Goal: Information Seeking & Learning: Learn about a topic

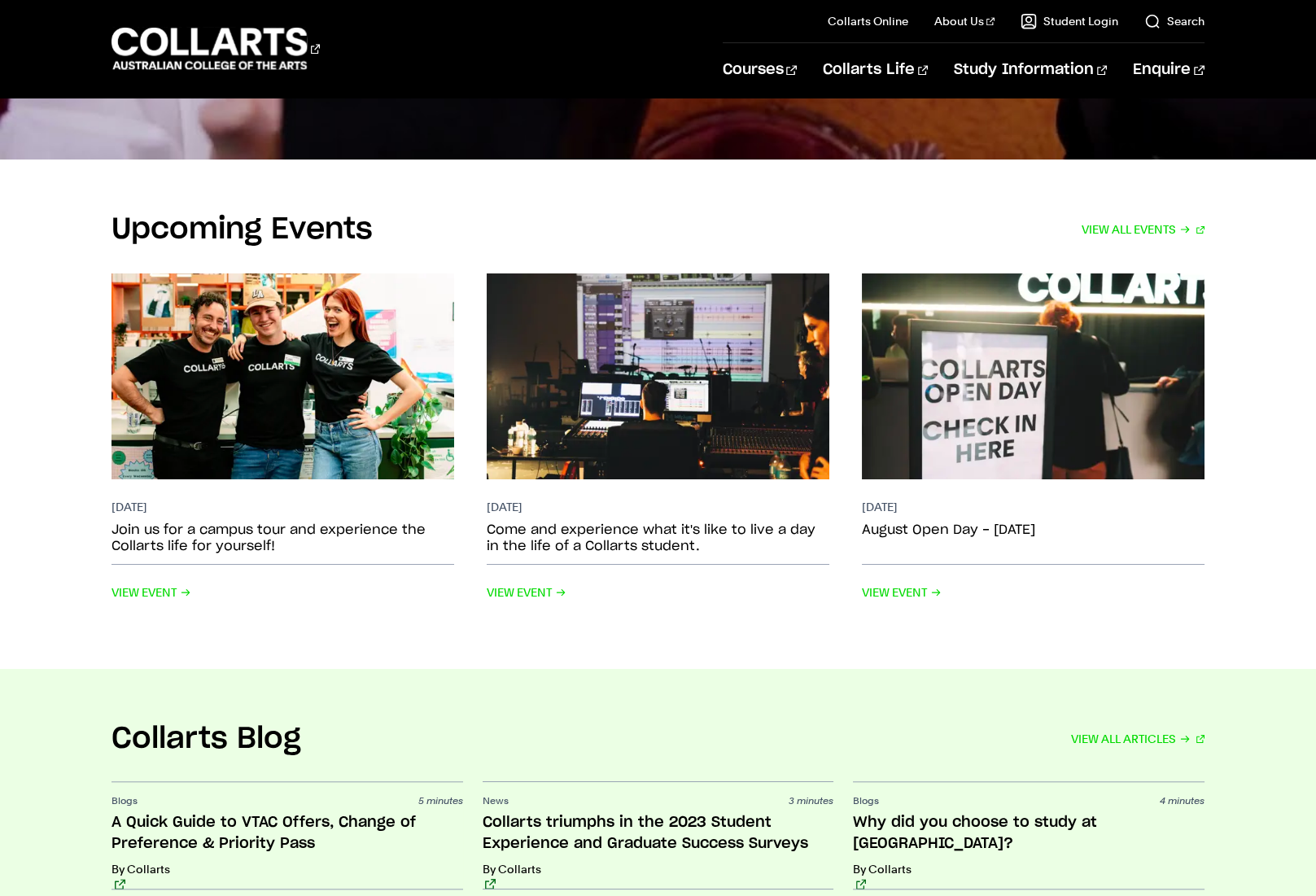
scroll to position [3410, 0]
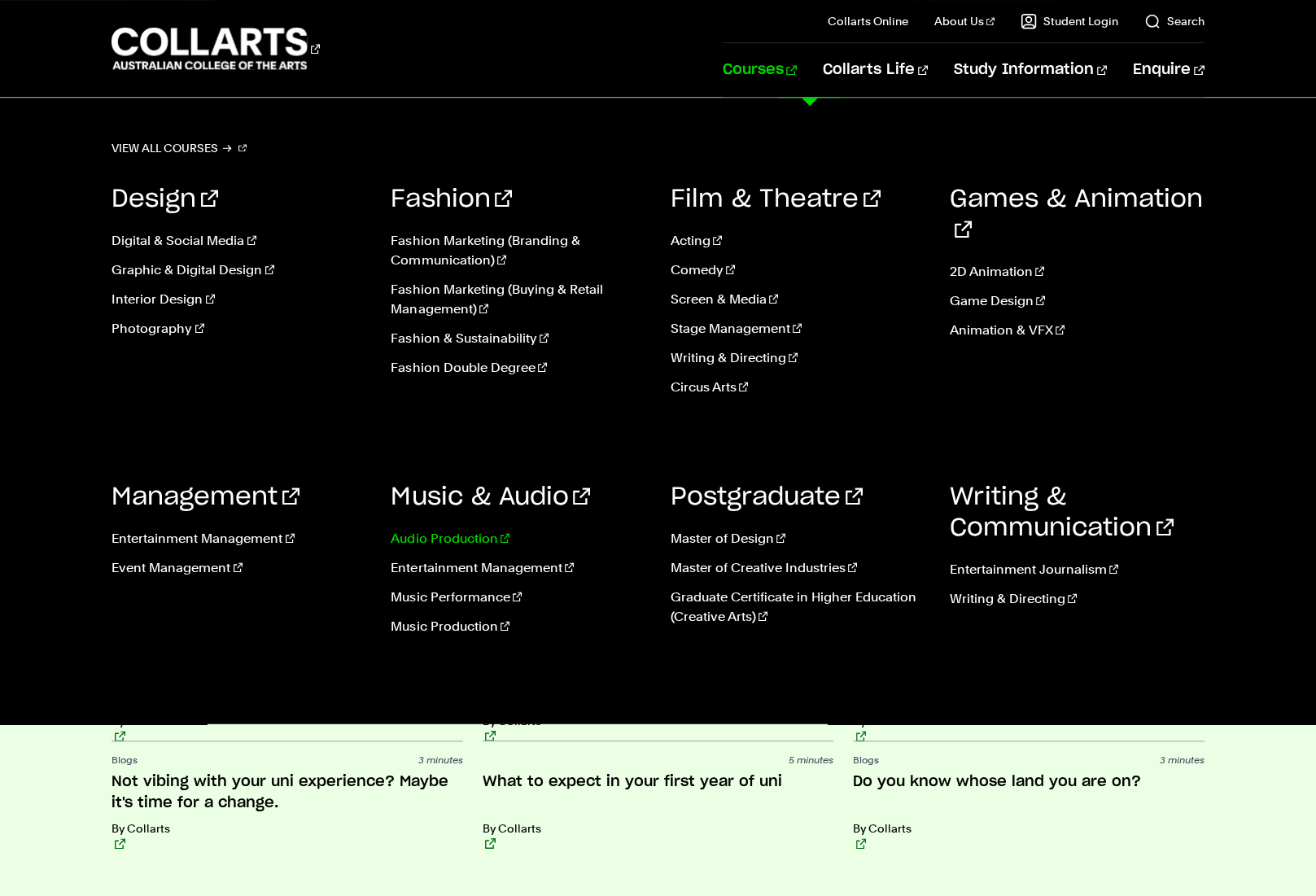
click at [443, 545] on link "Audio Production" at bounding box center [518, 538] width 255 height 19
click at [443, 570] on link "Entertainment Management" at bounding box center [518, 567] width 255 height 19
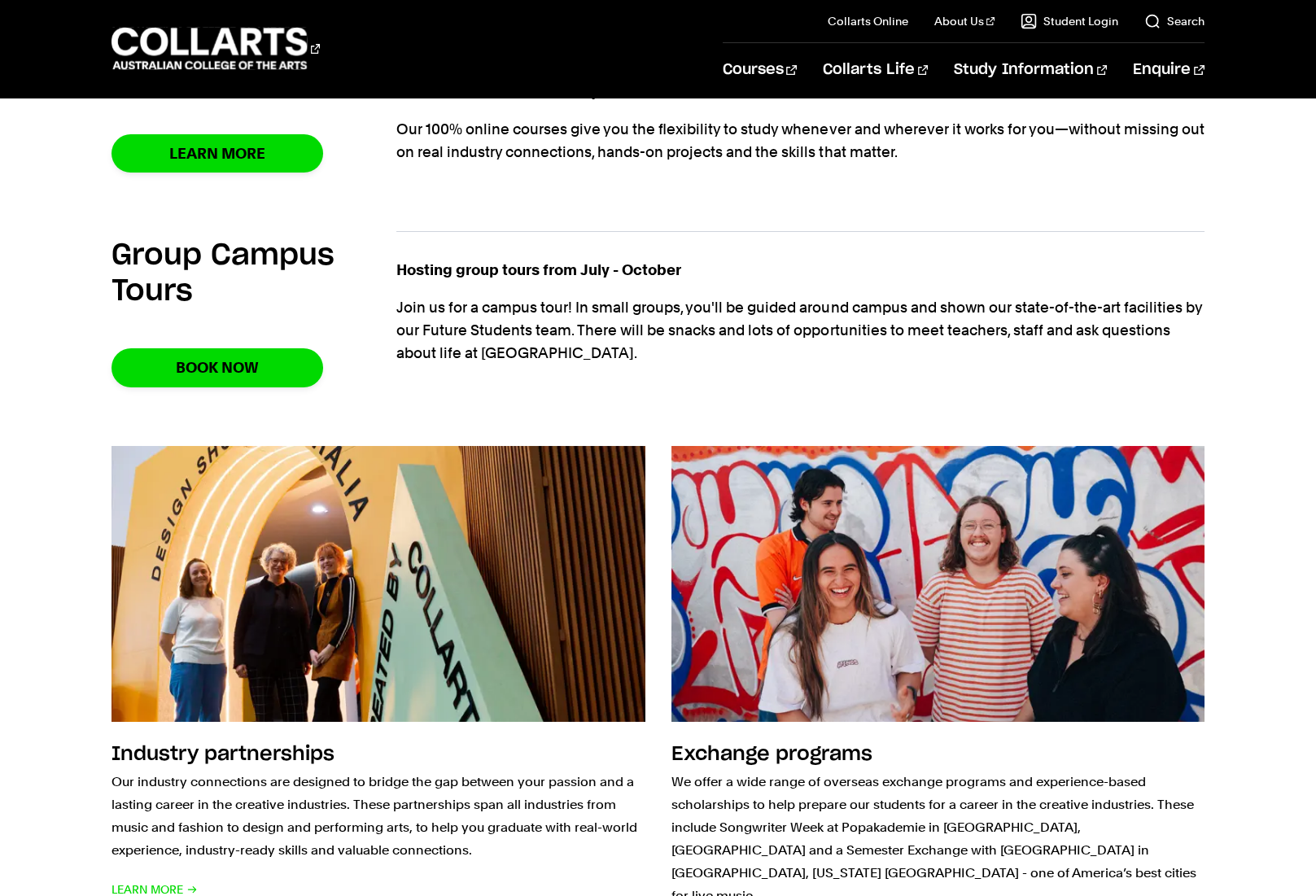
scroll to position [1512, 0]
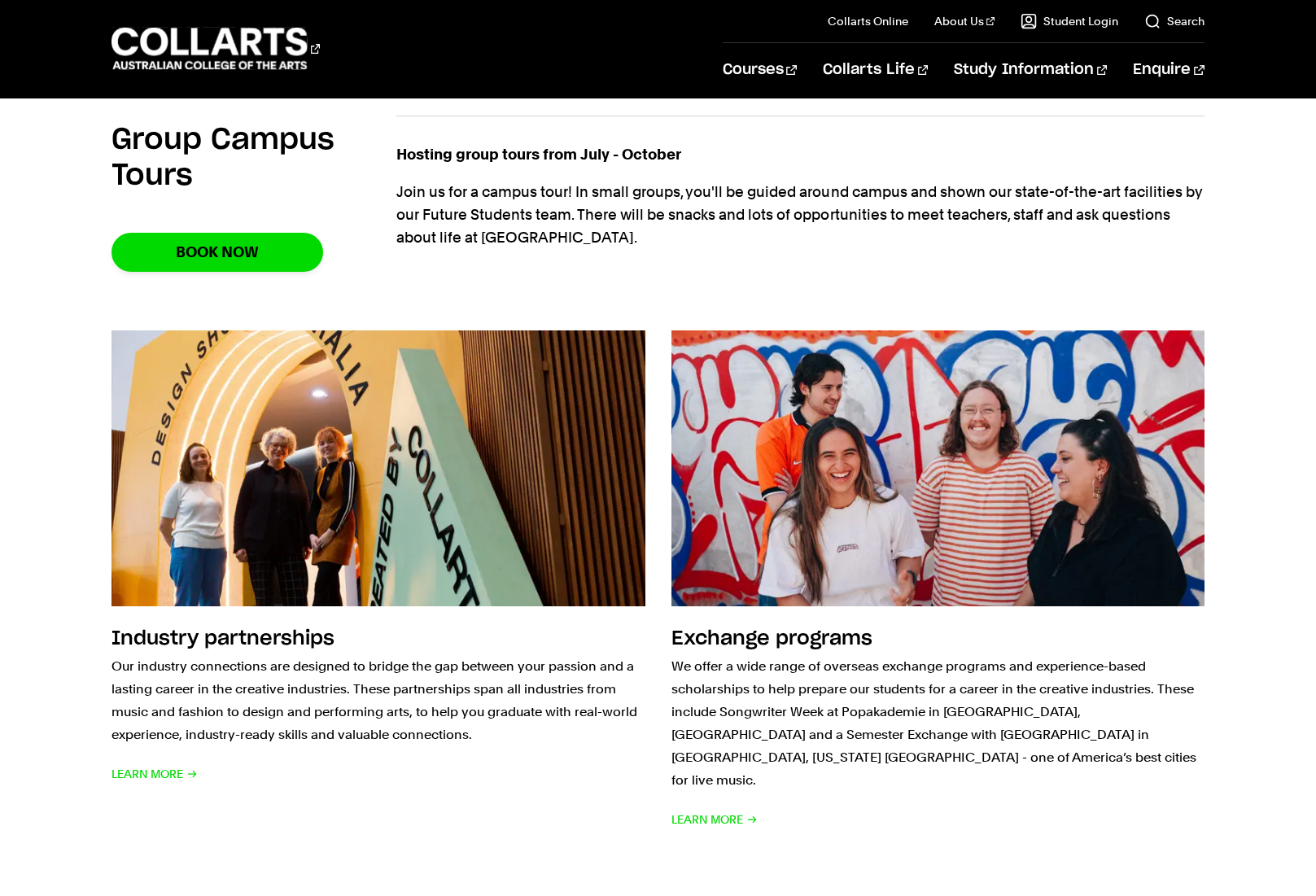
click at [1249, 460] on div "Industry partnerships Our industry connections are designed to bridge the gap b…" at bounding box center [658, 581] width 1316 height 552
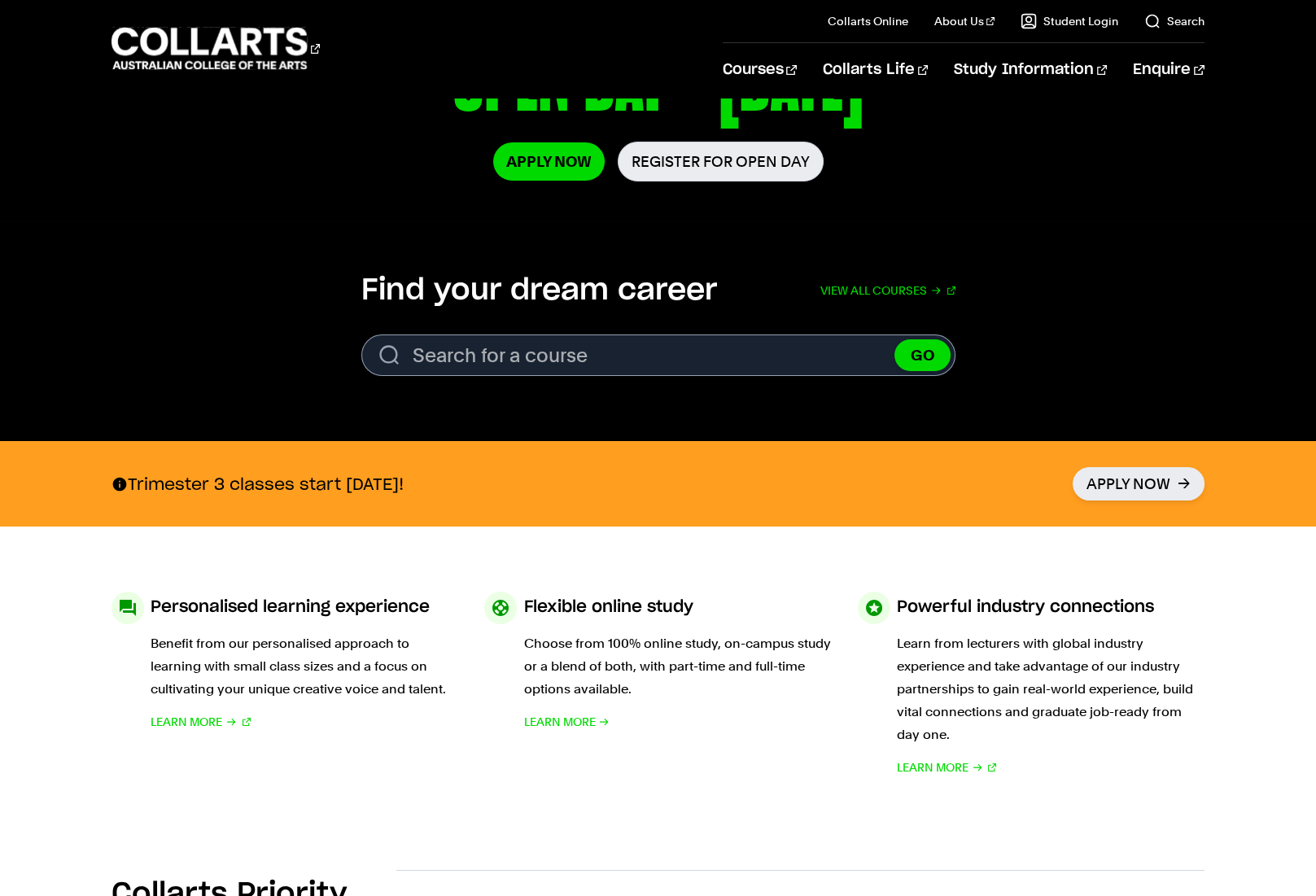
scroll to position [0, 0]
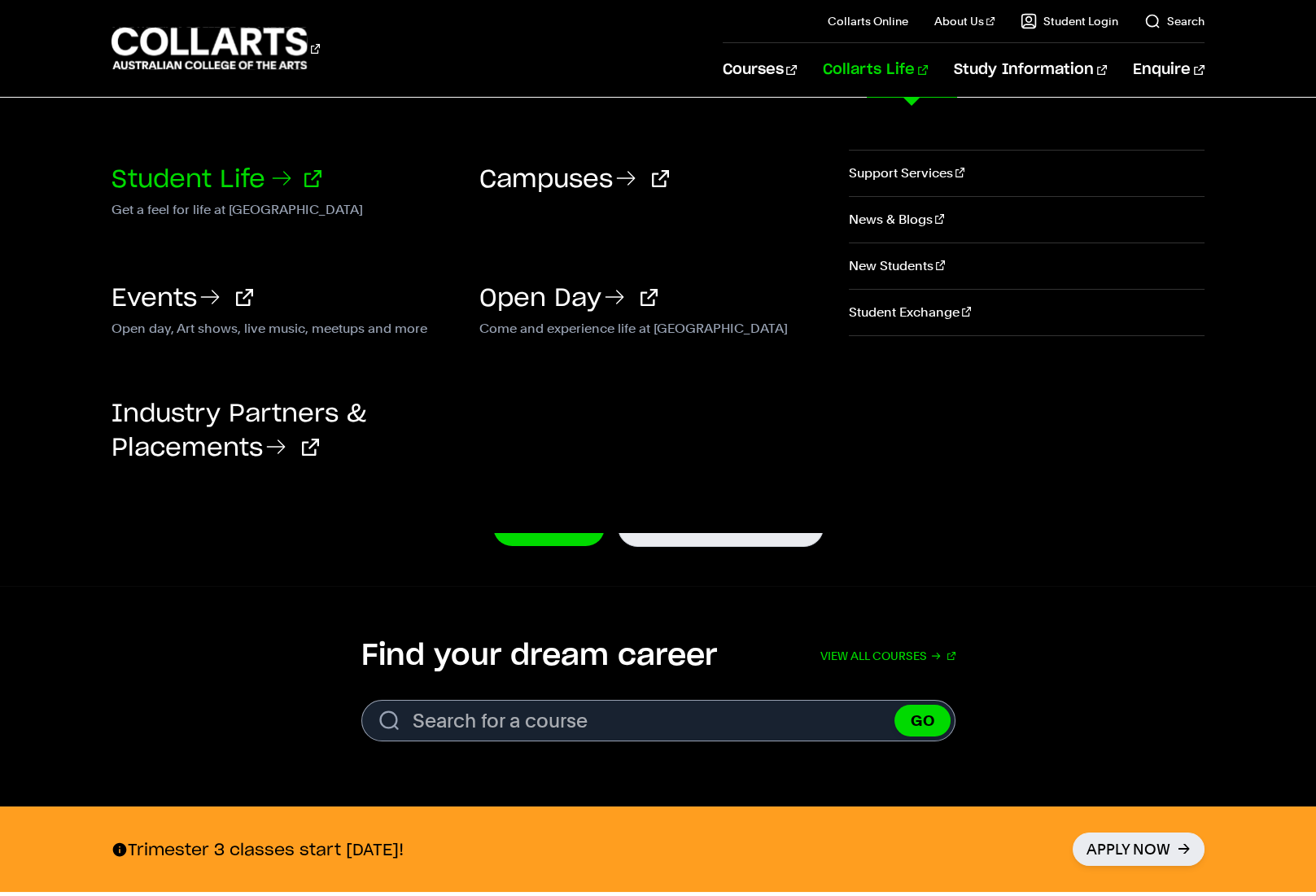
click at [201, 182] on link "Student Life" at bounding box center [216, 179] width 210 height 24
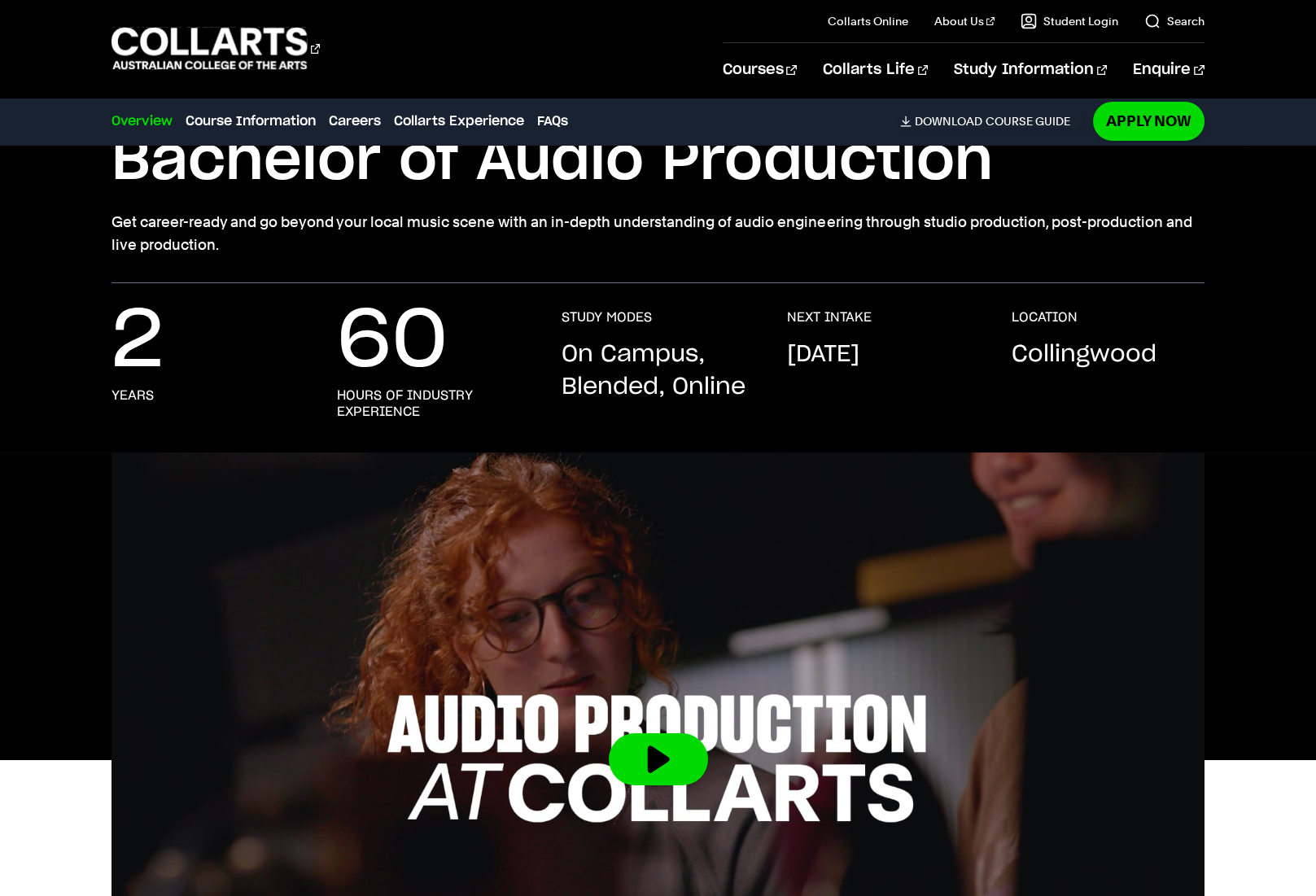
scroll to position [149, 0]
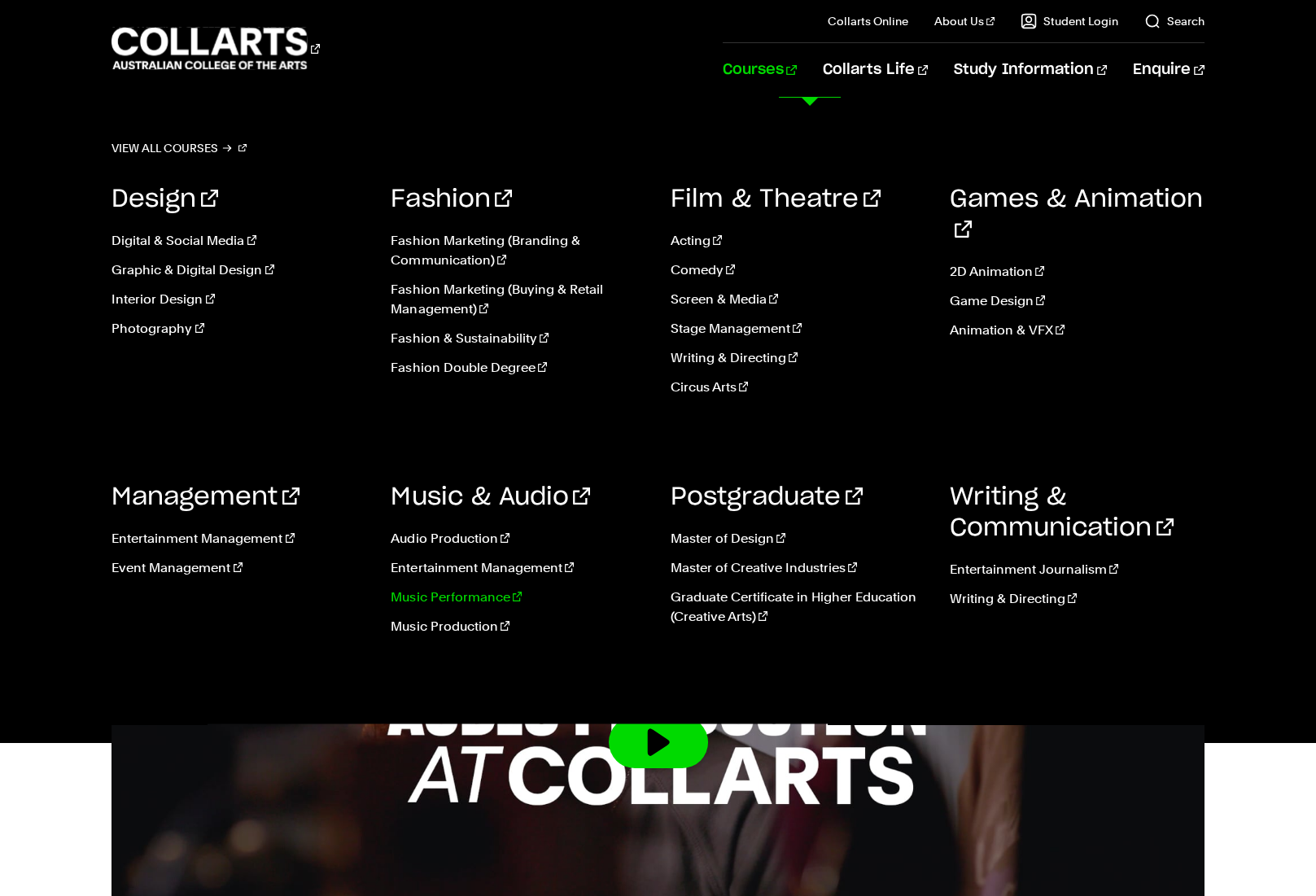
click at [434, 598] on link "Music Performance" at bounding box center [518, 597] width 255 height 19
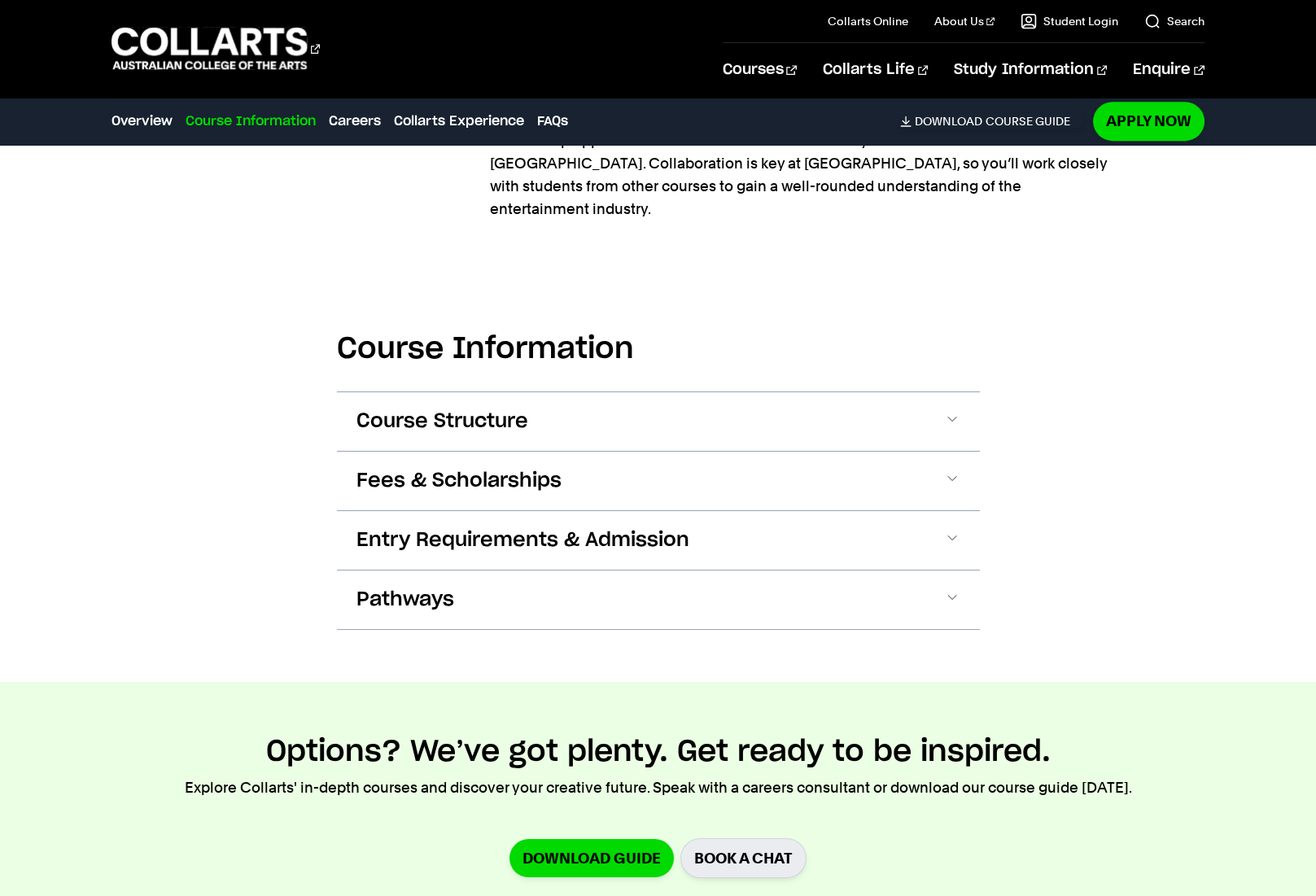
scroll to position [2181, 0]
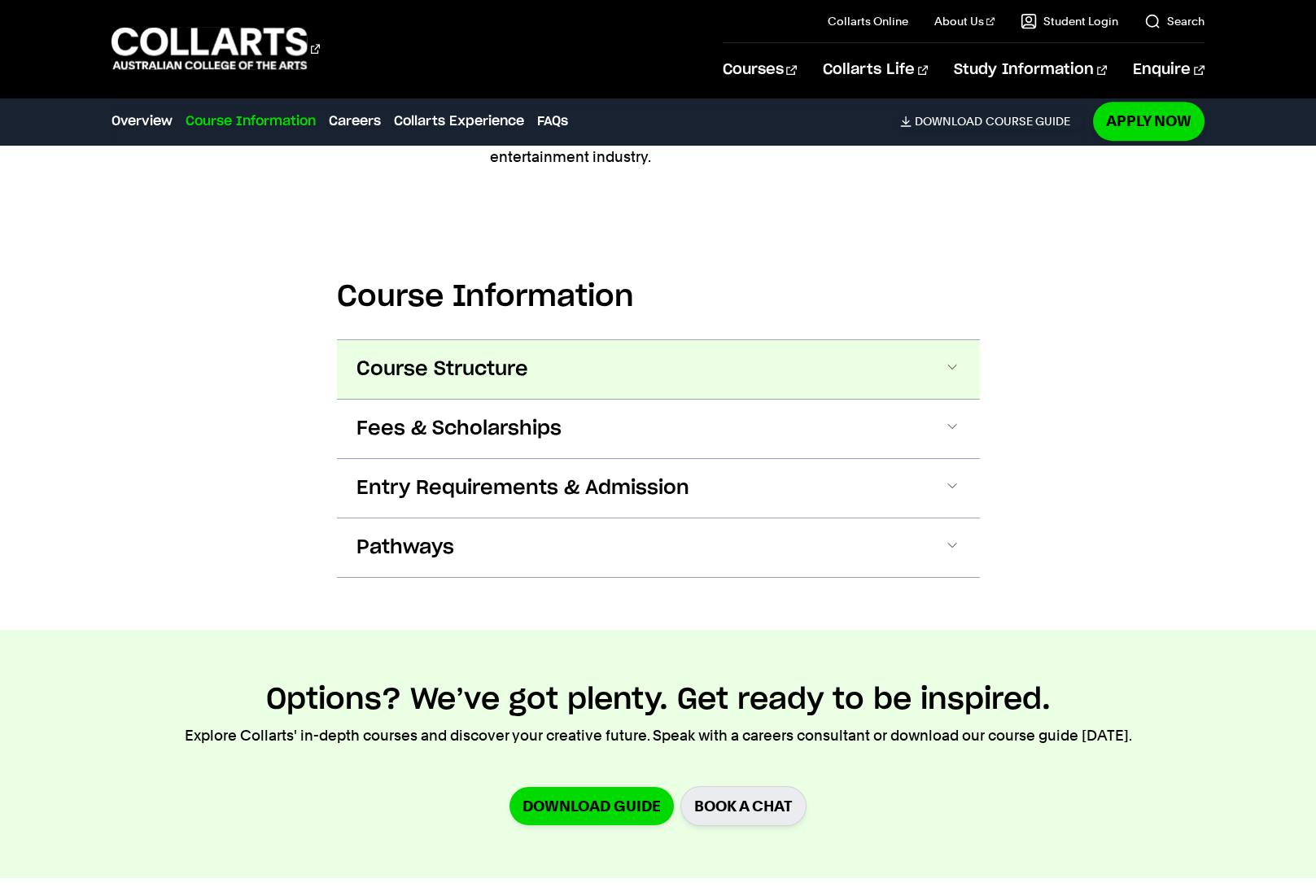
click at [943, 349] on button "Course Structure" at bounding box center [658, 369] width 643 height 58
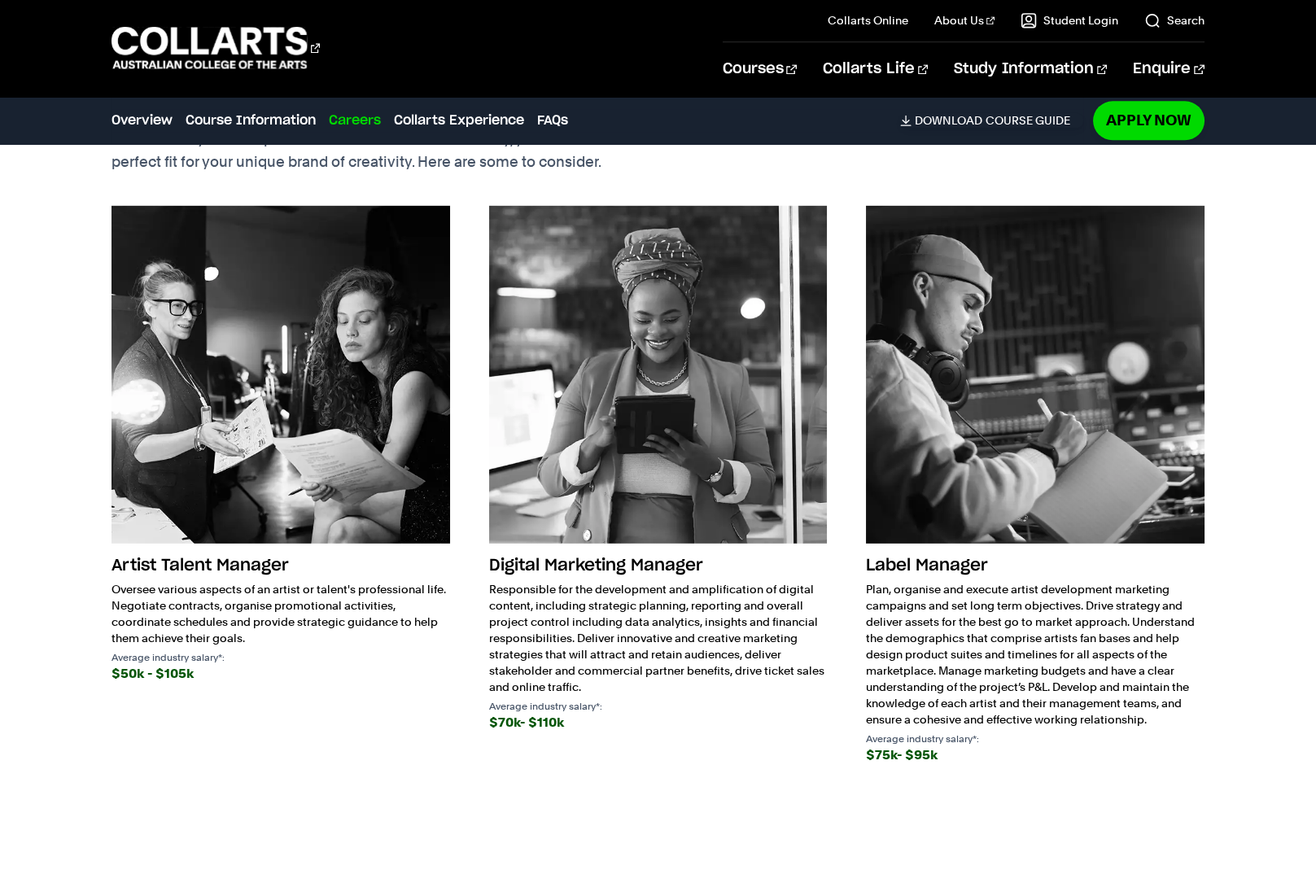
scroll to position [4319, 0]
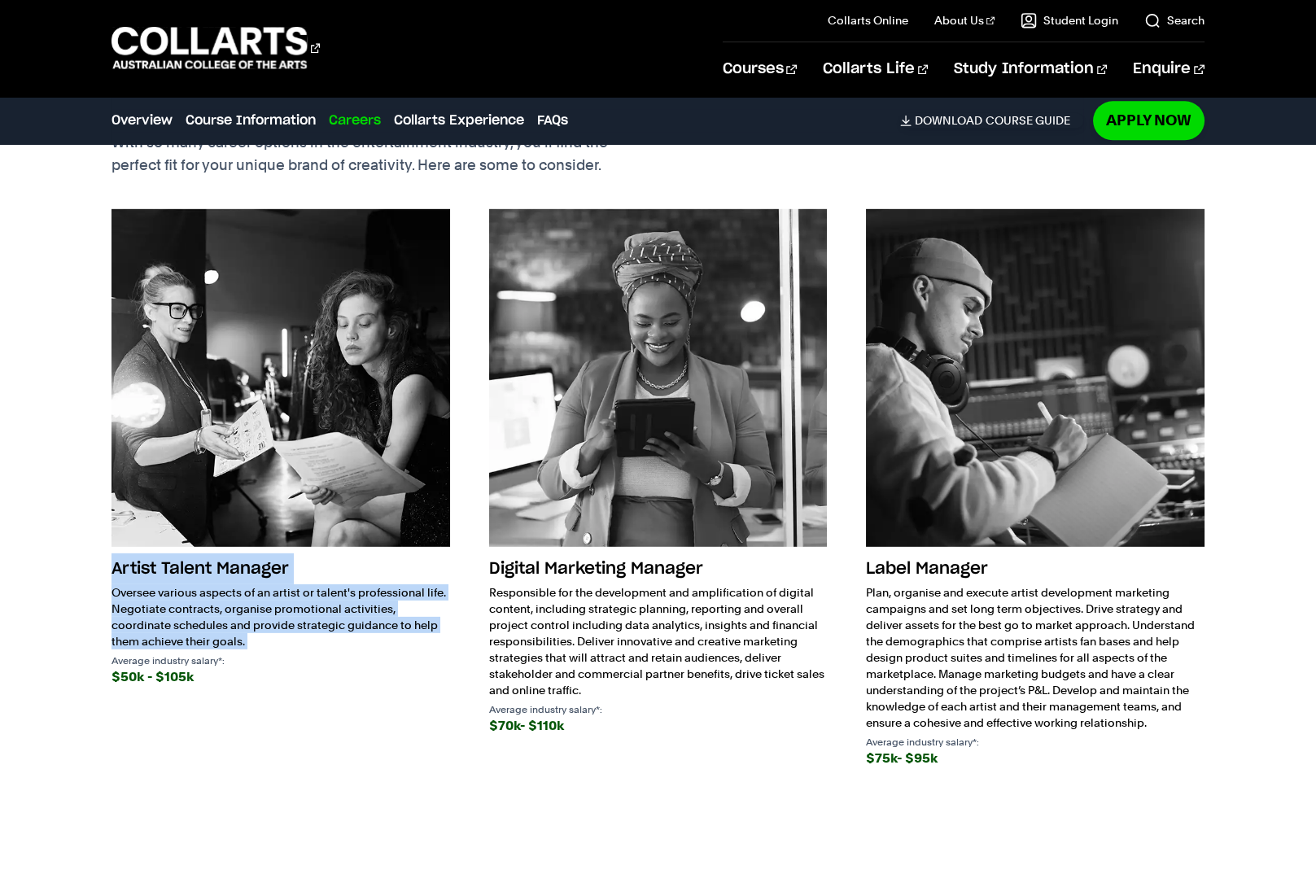
drag, startPoint x: 107, startPoint y: 534, endPoint x: 315, endPoint y: 631, distance: 229.5
click at [315, 631] on div "Future Careers With so many career options in the entertainment industry, you’l…" at bounding box center [658, 445] width 1316 height 844
click at [315, 656] on p "Average industry salary*:" at bounding box center [281, 661] width 338 height 10
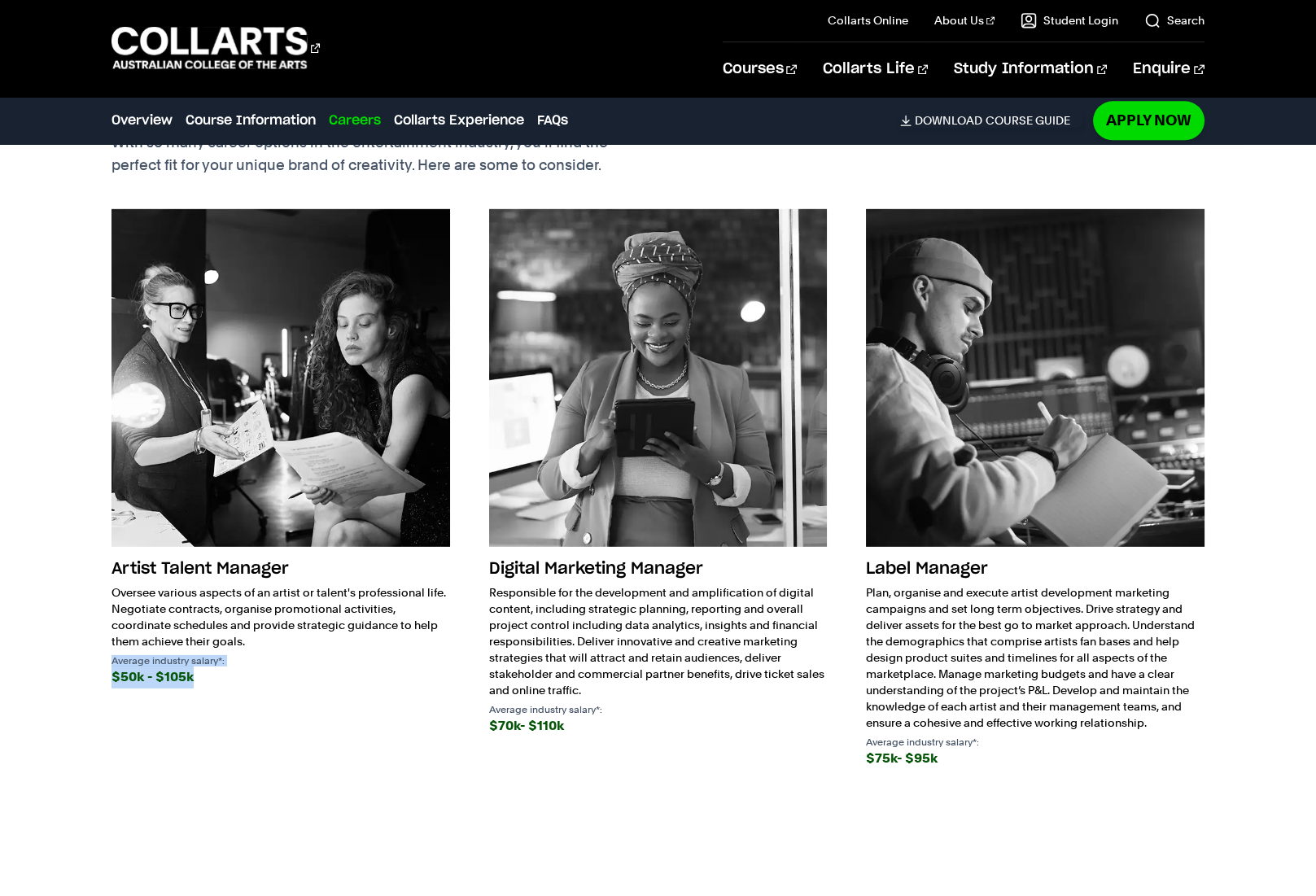
drag, startPoint x: 111, startPoint y: 631, endPoint x: 257, endPoint y: 669, distance: 150.9
click at [256, 668] on div "Future Careers With so many career options in the entertainment industry, you’l…" at bounding box center [658, 445] width 1316 height 844
click at [257, 669] on div "Artist Talent Manager Oversee various aspects of an artist or talent's professi…" at bounding box center [281, 489] width 338 height 561
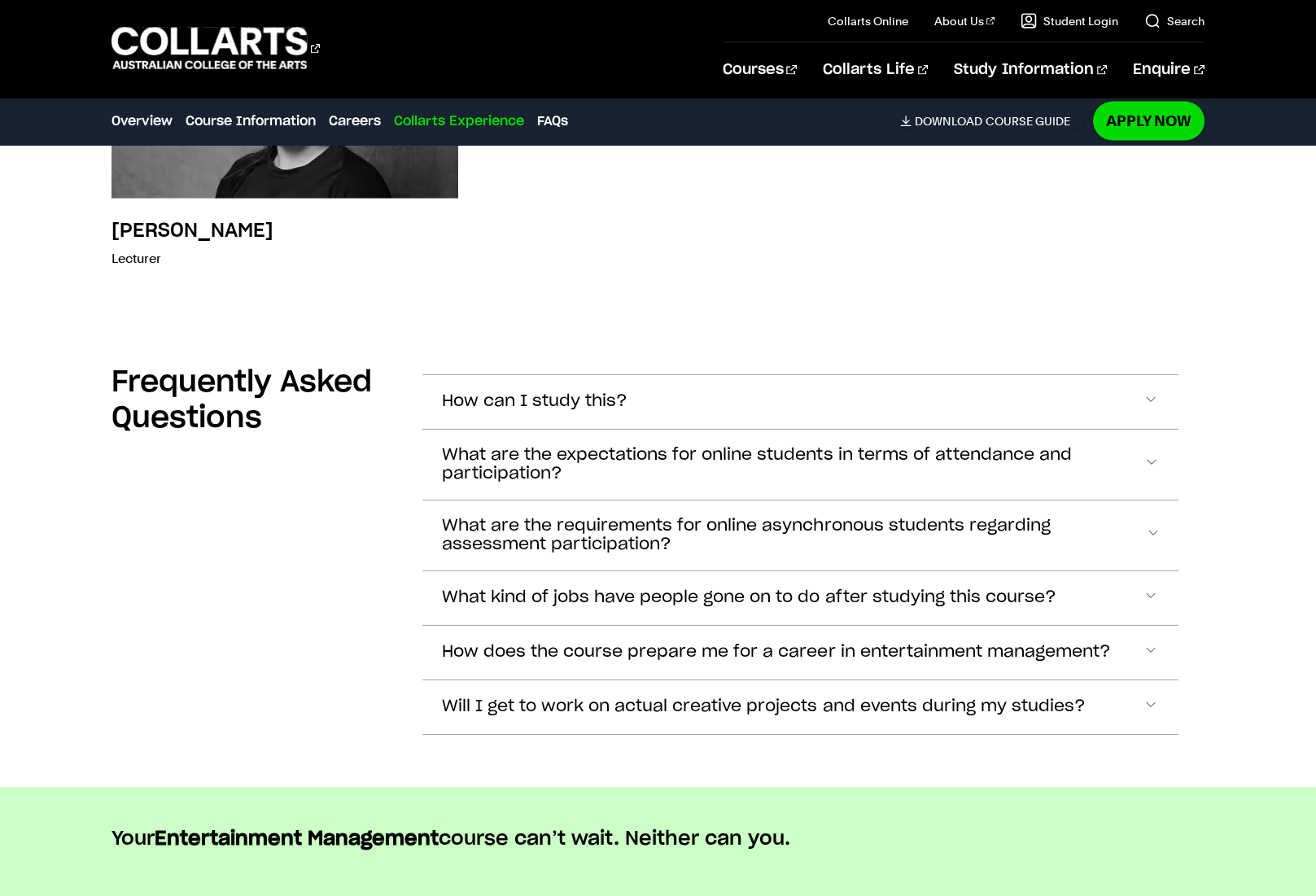
scroll to position [7336, 0]
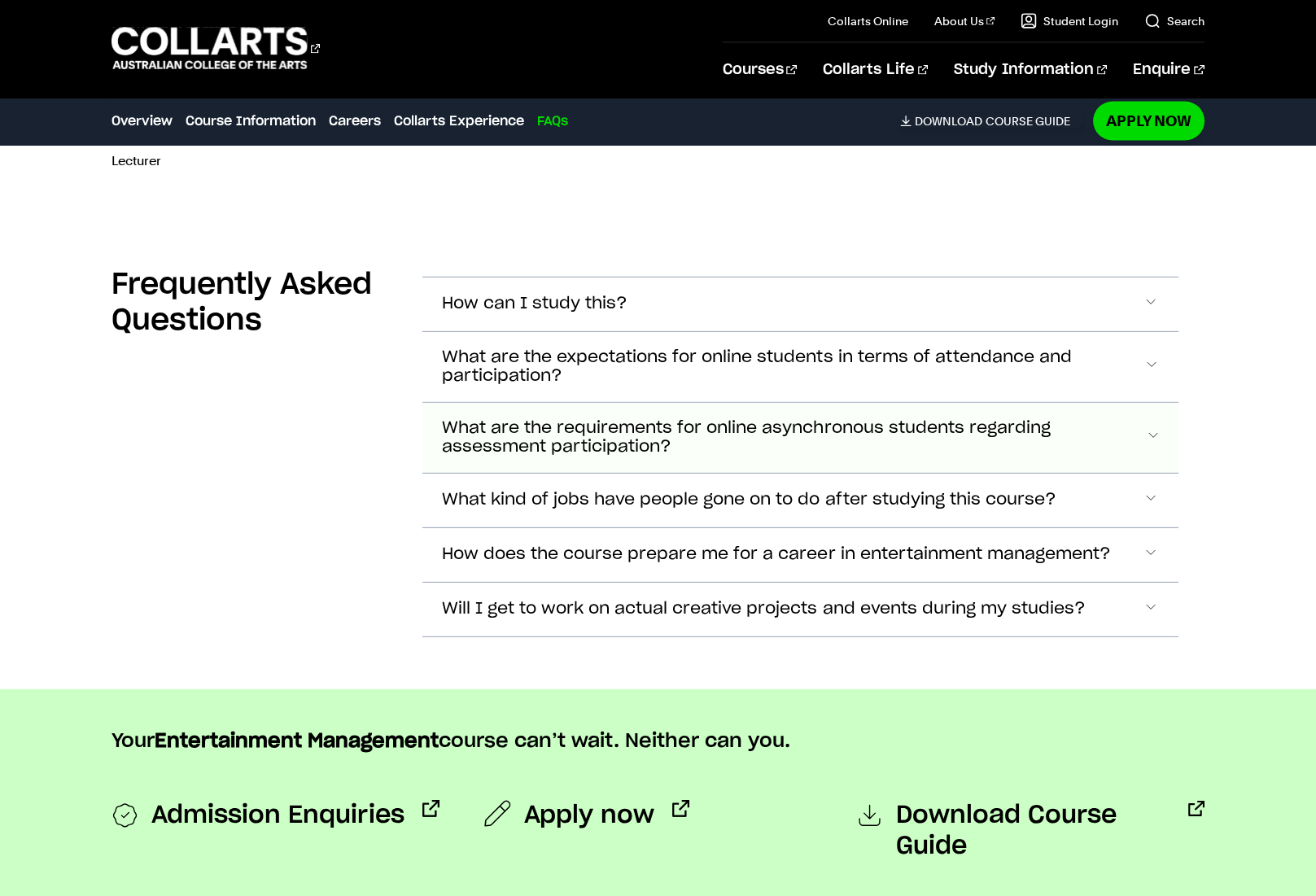
click at [628, 314] on span "What are the requirements for online asynchronous students regarding assessment…" at bounding box center [534, 304] width 186 height 18
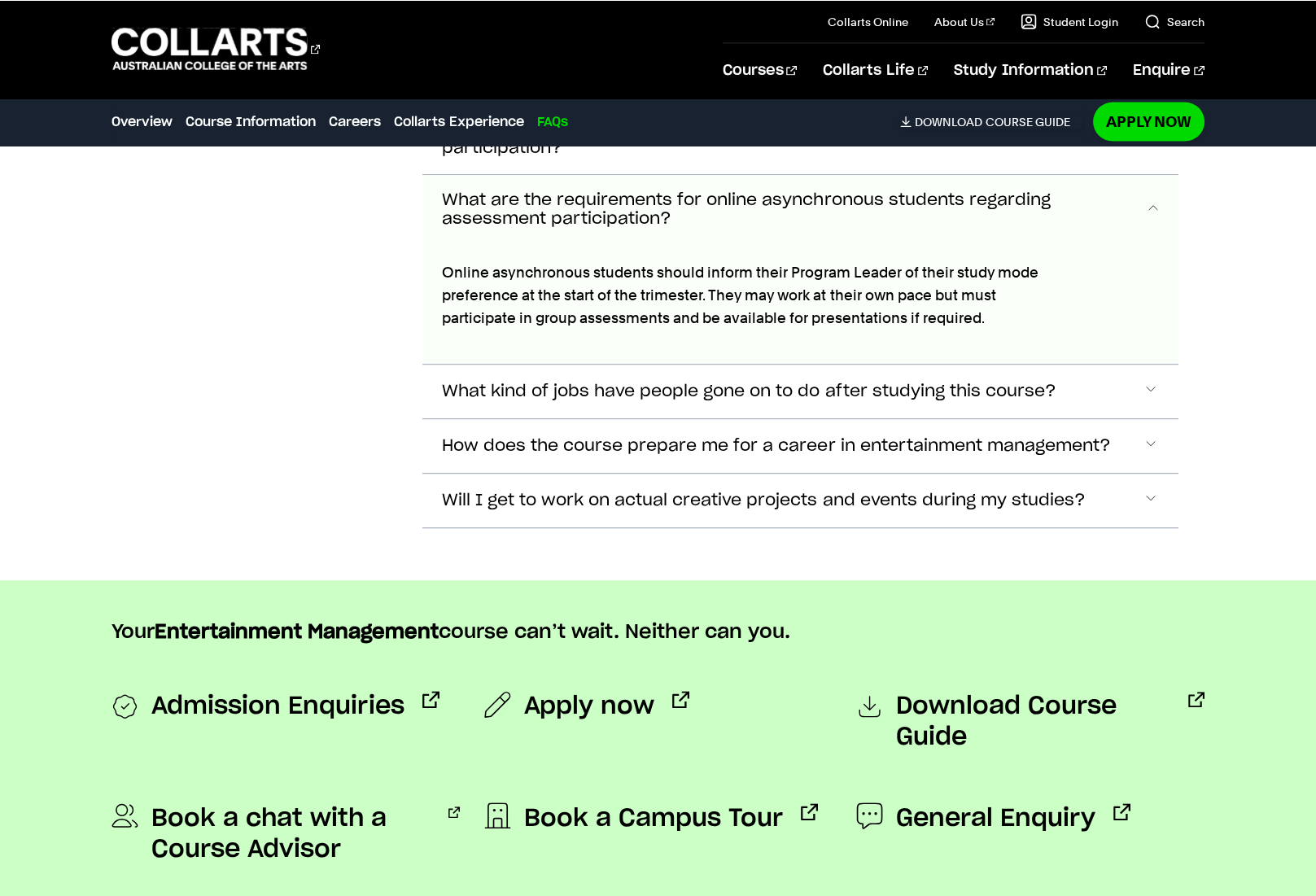
click at [1058, 193] on span "What are the requirements for online asynchronous students regarding assessment…" at bounding box center [793, 210] width 703 height 37
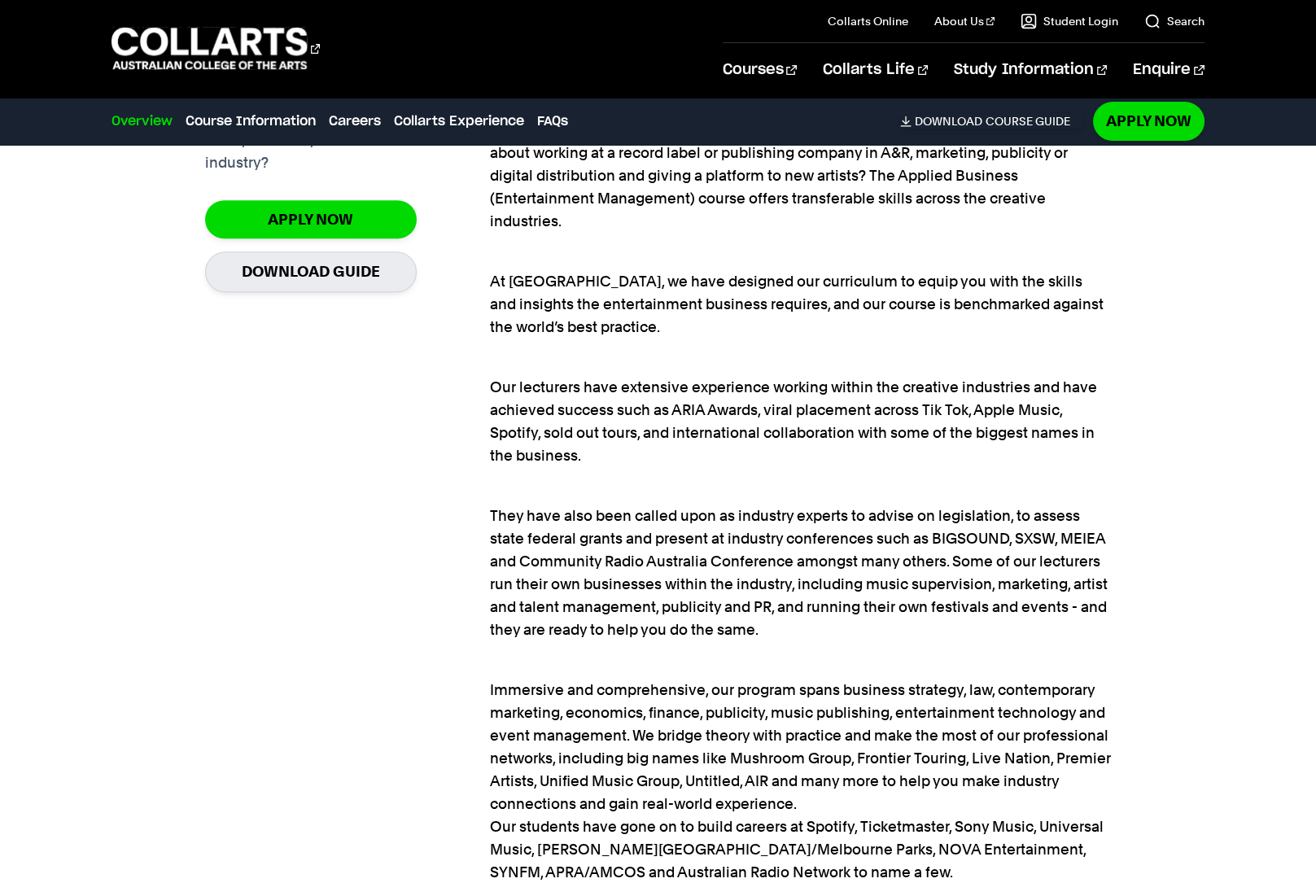
scroll to position [1413, 0]
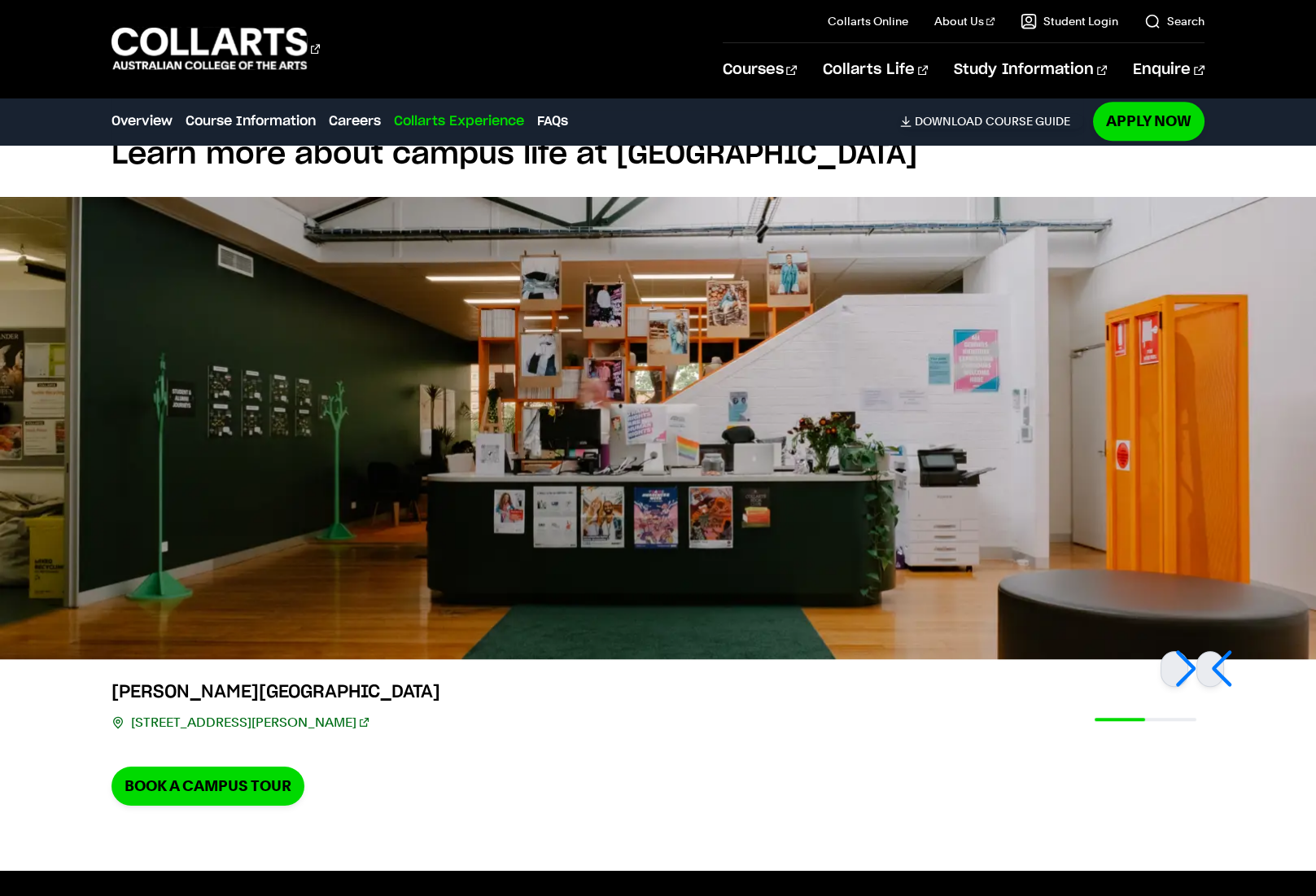
scroll to position [2968, 0]
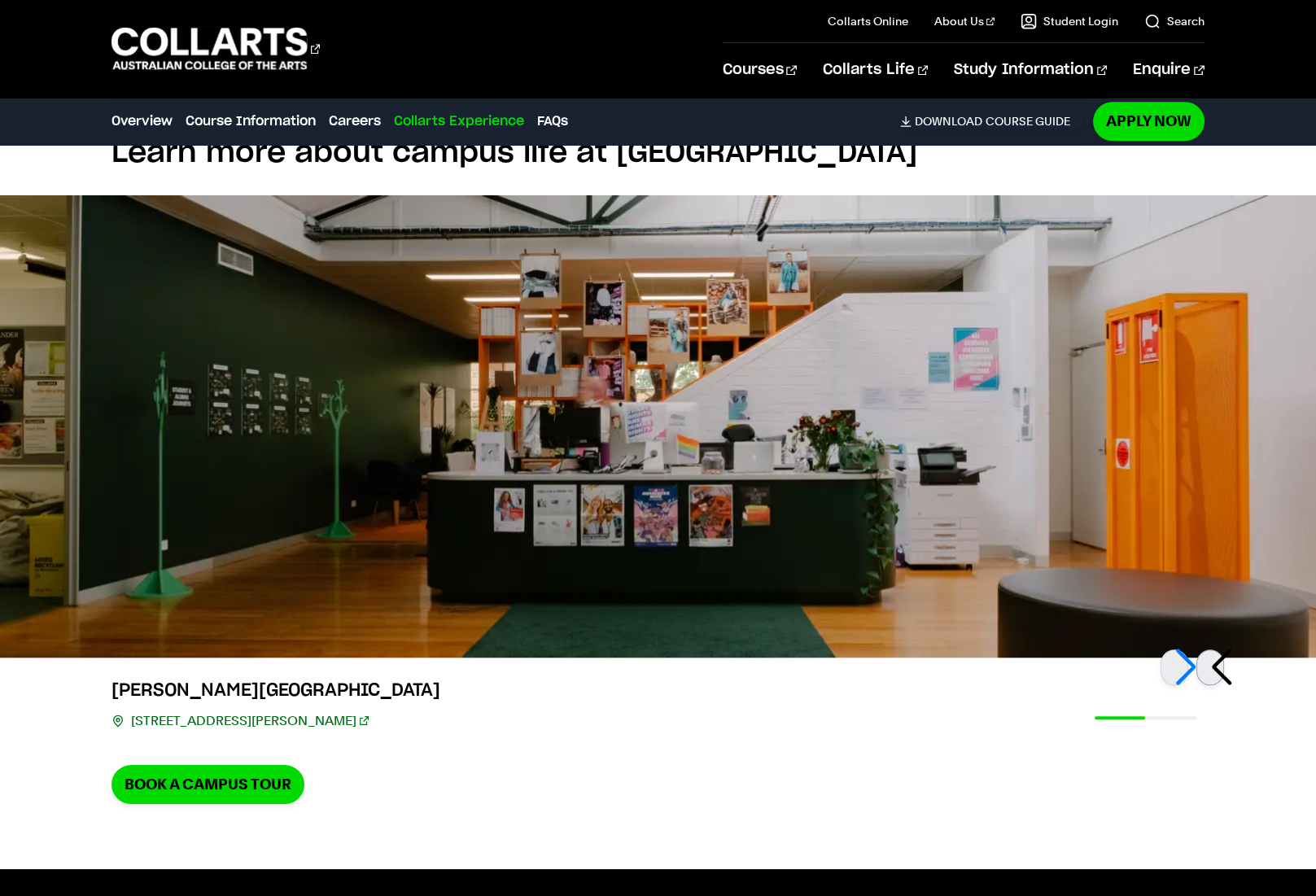
click at [1223, 649] on div at bounding box center [1210, 666] width 27 height 36
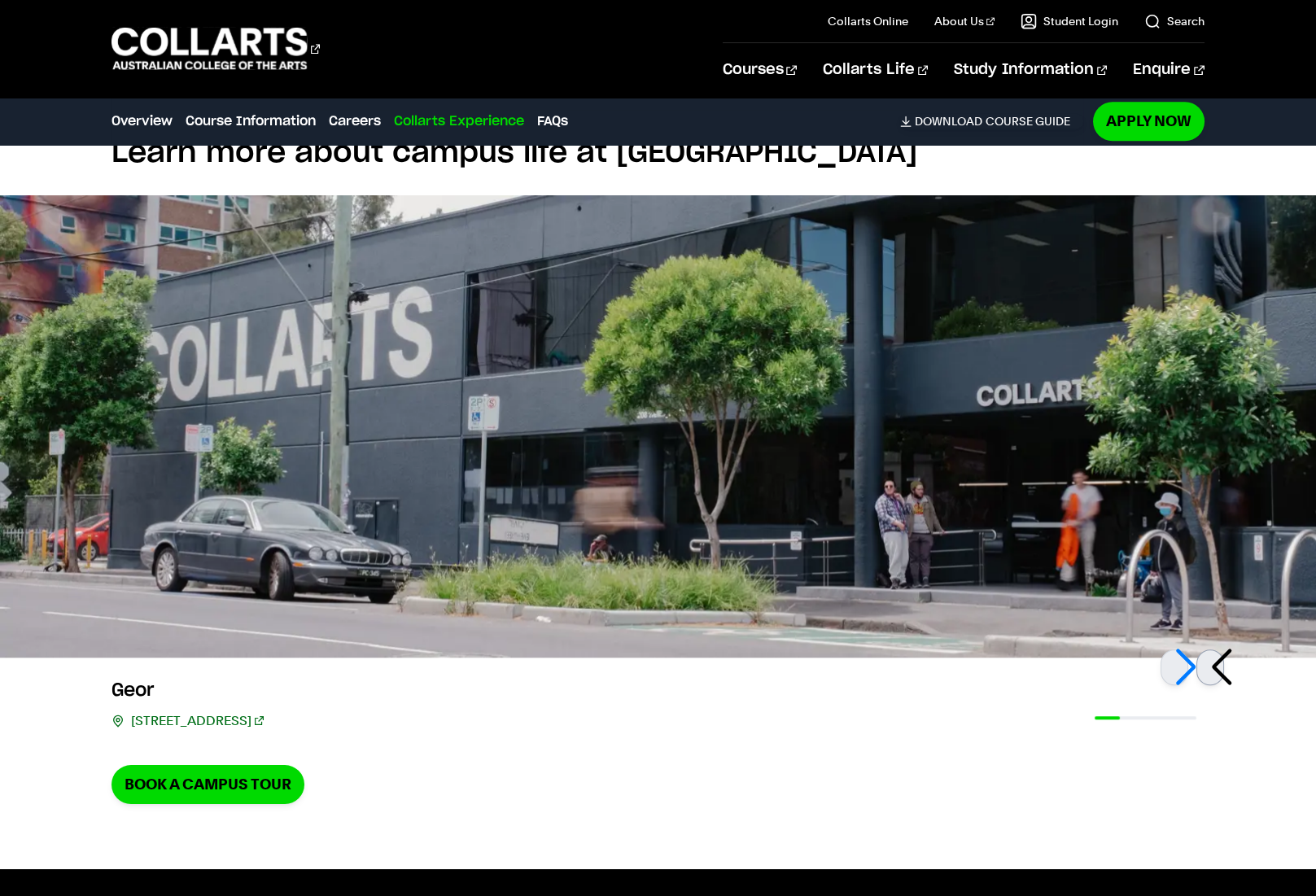
click at [1217, 649] on div at bounding box center [1210, 666] width 27 height 36
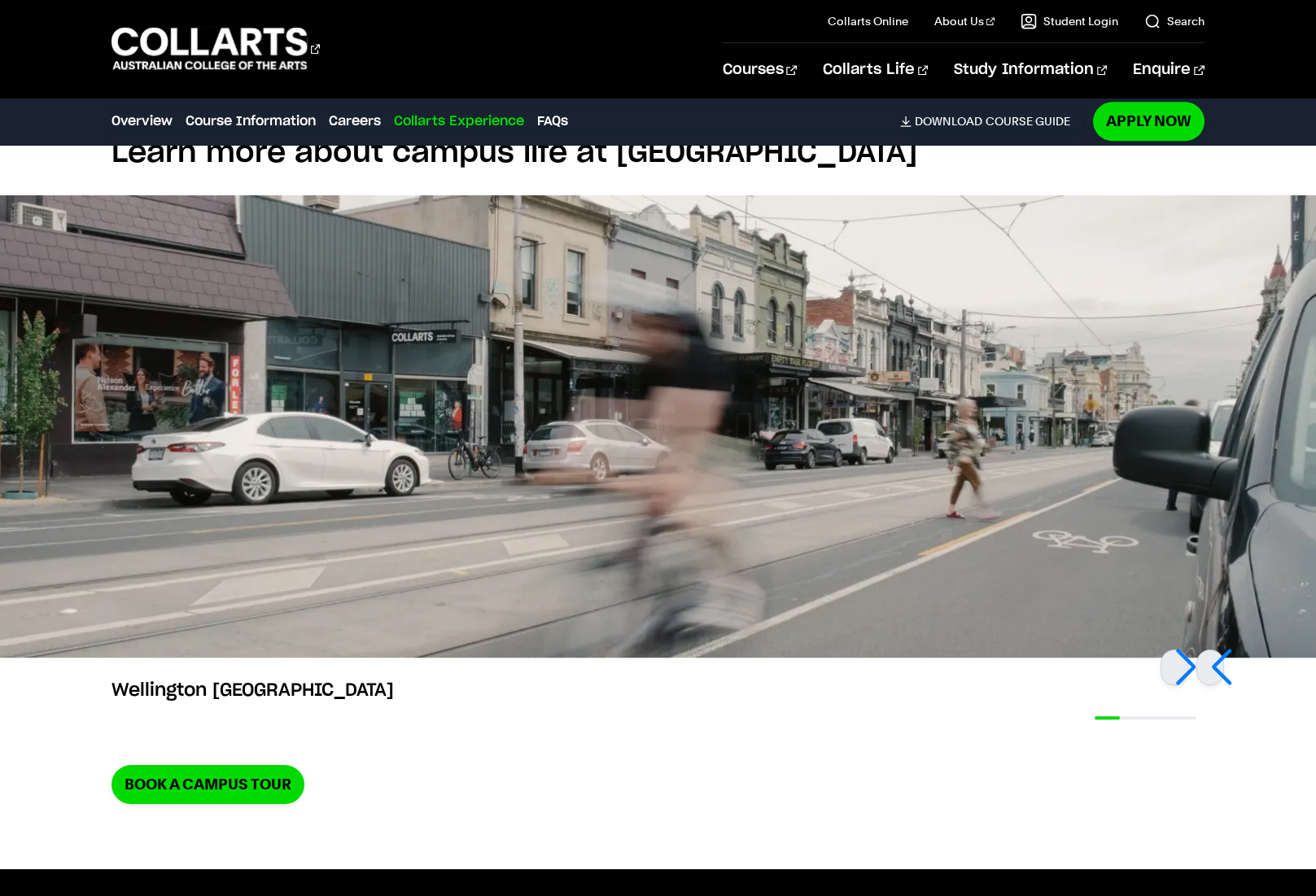
click at [866, 516] on img at bounding box center [658, 426] width 1316 height 462
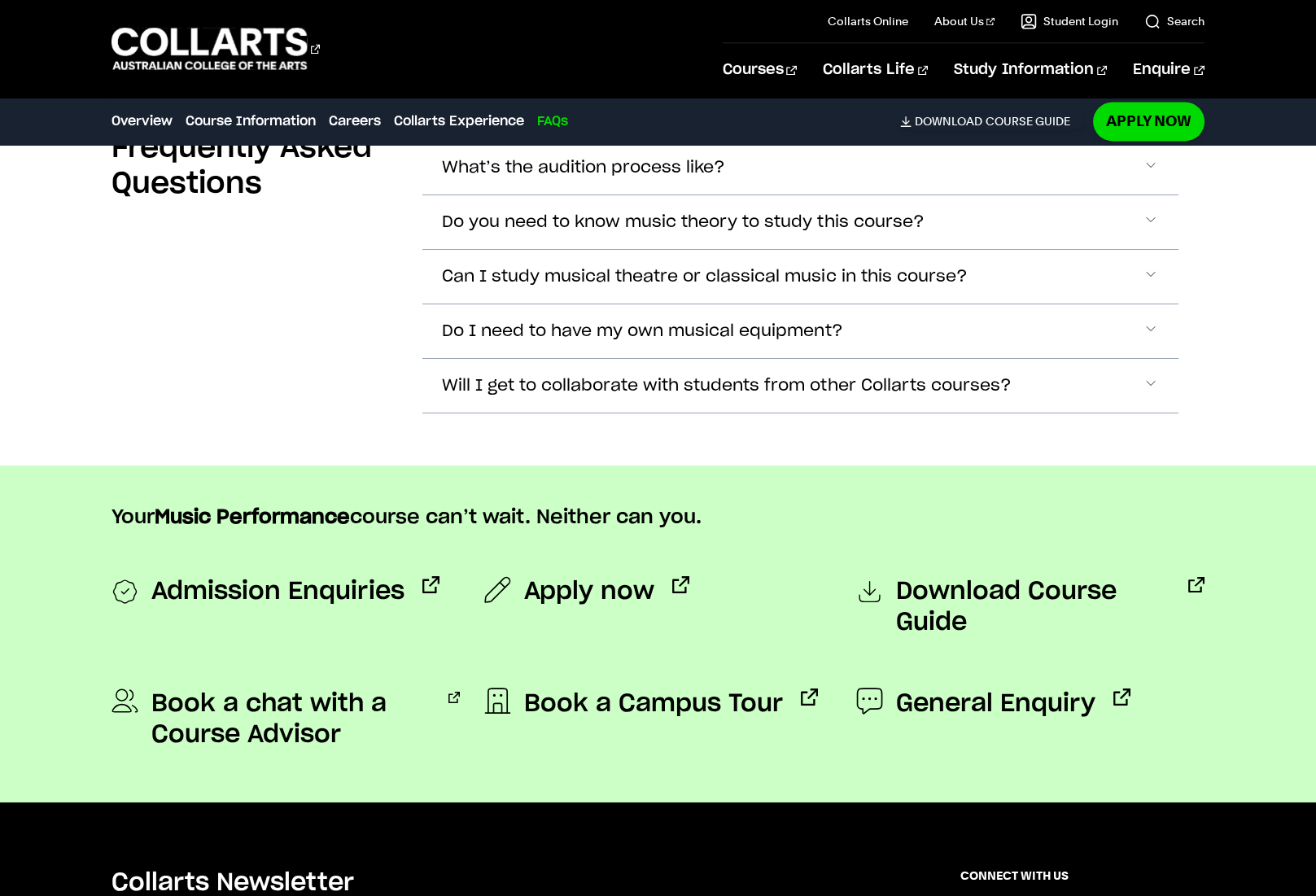
scroll to position [5404, 0]
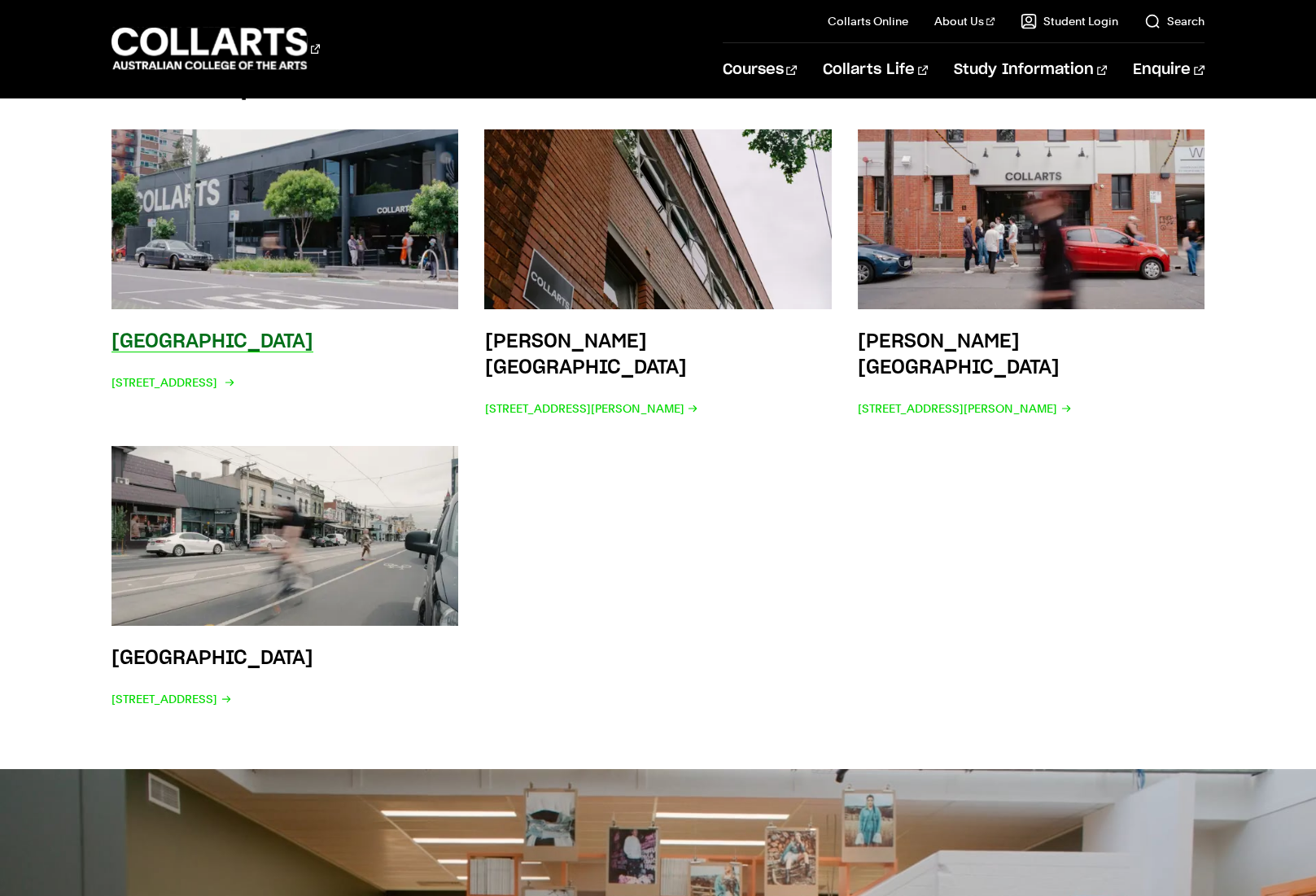
scroll to position [2339, 0]
